Goal: Task Accomplishment & Management: Manage account settings

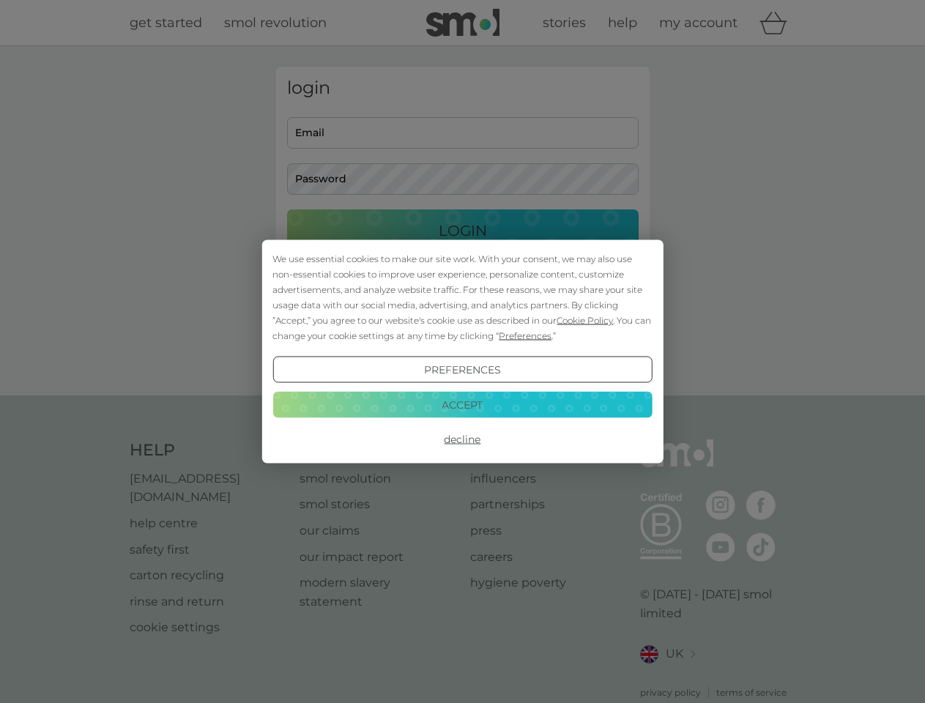
click at [585, 320] on span "Cookie Policy" at bounding box center [584, 320] width 56 height 11
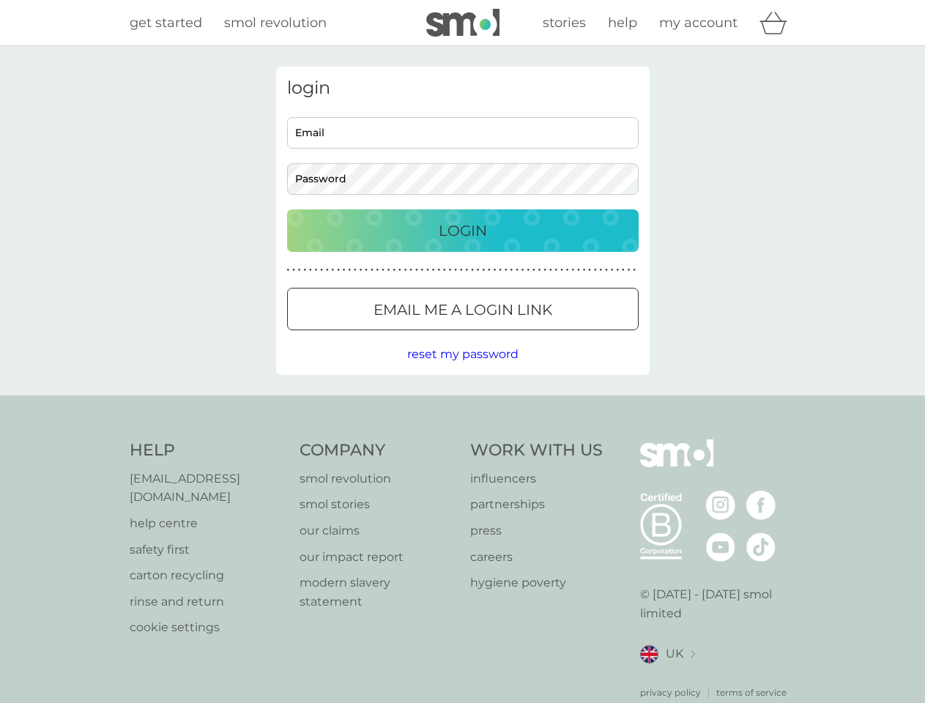
click at [523, 335] on div "login Email Password Login ● ● ● ● ● ● ● ● ● ● ● ● ● ● ● ● ● ● ● ● ● ● ● ● ● ● …" at bounding box center [462, 221] width 373 height 308
click at [462, 370] on div "login Email Password Login ● ● ● ● ● ● ● ● ● ● ● ● ● ● ● ● ● ● ● ● ● ● ● ● ● ● …" at bounding box center [462, 221] width 373 height 308
click at [462, 439] on div "Help [EMAIL_ADDRESS][DOMAIN_NAME] help centre safety first carton recycling rin…" at bounding box center [463, 569] width 666 height 260
click at [462, 404] on div "Help [EMAIL_ADDRESS][DOMAIN_NAME] help centre safety first carton recycling rin…" at bounding box center [462, 569] width 925 height 348
